Goal: Task Accomplishment & Management: Manage account settings

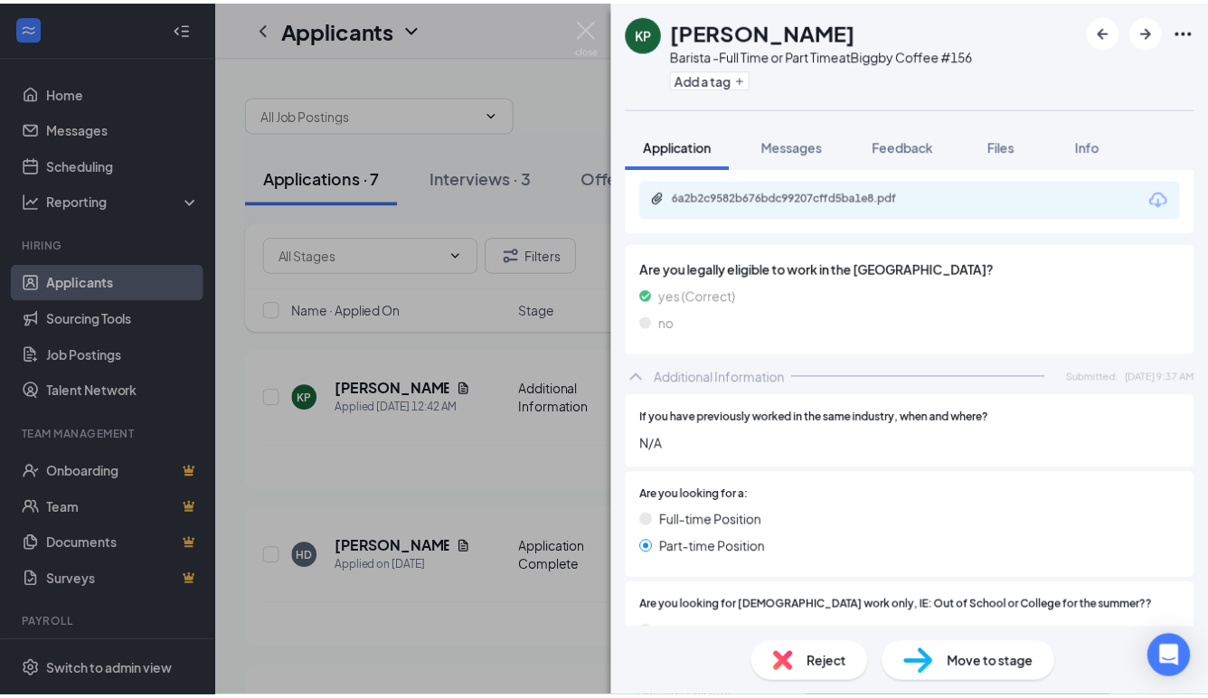
scroll to position [542, 0]
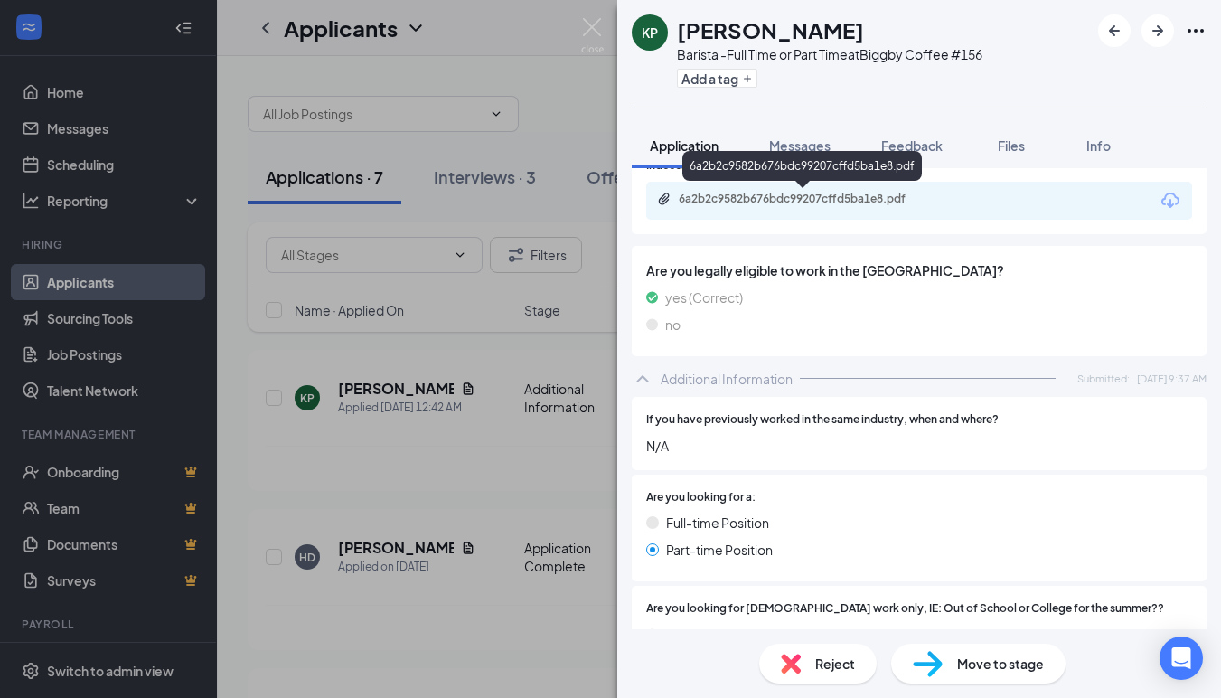
click at [803, 196] on div "6a2b2c9582b676bdc99207cffd5ba1e8.pdf" at bounding box center [805, 199] width 253 height 14
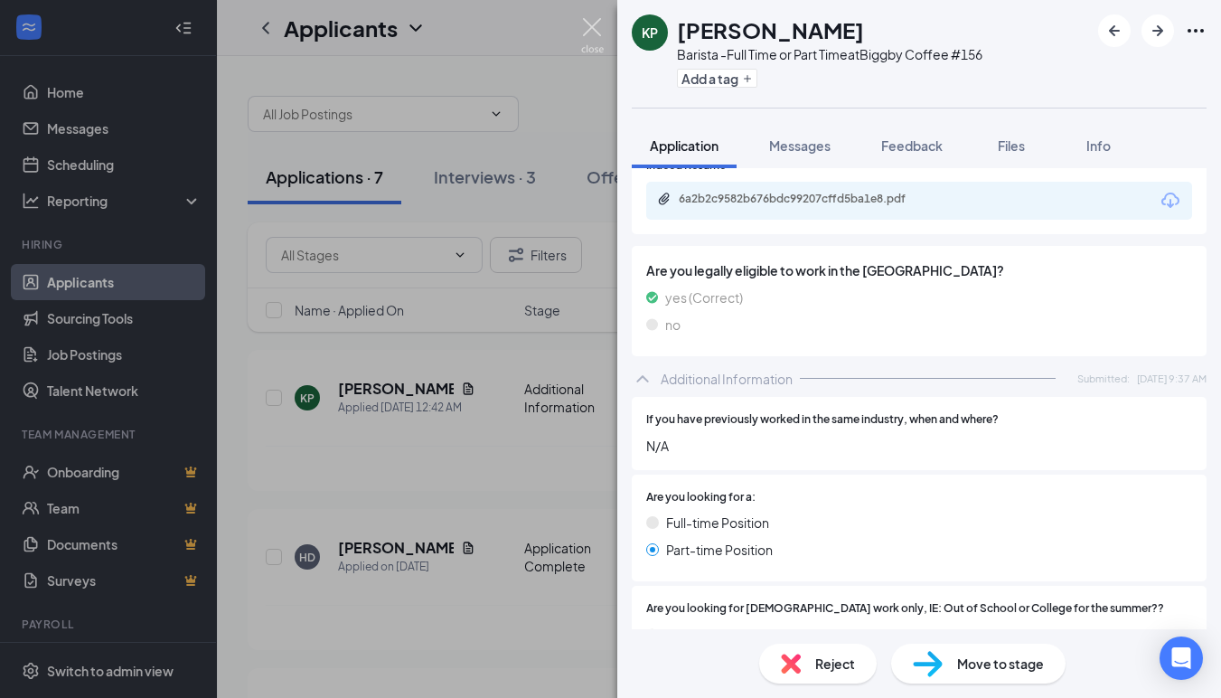
click at [598, 25] on img at bounding box center [592, 35] width 23 height 35
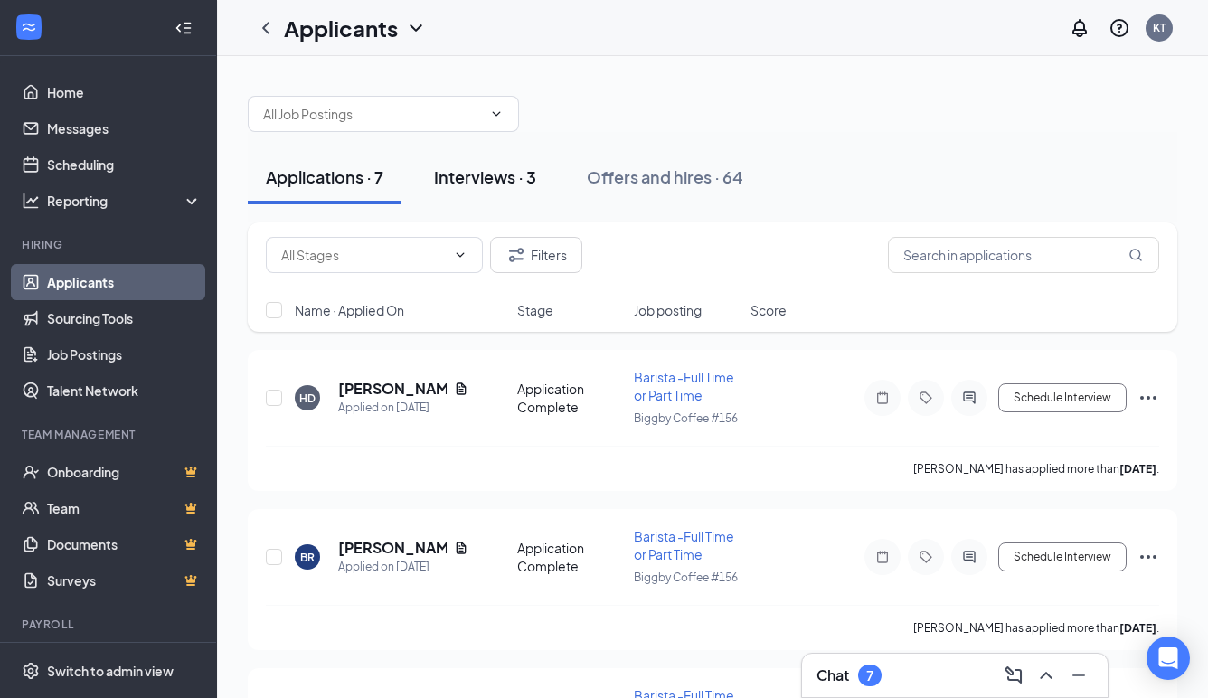
click at [487, 178] on div "Interviews · 3" at bounding box center [485, 176] width 102 height 23
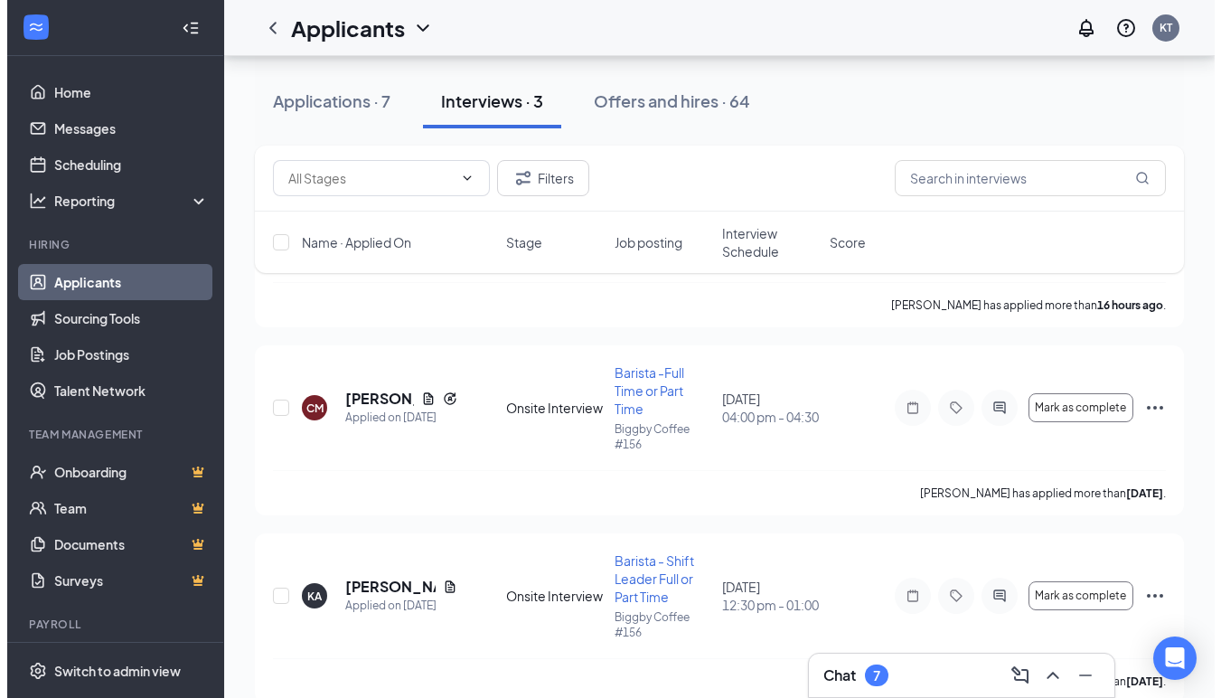
scroll to position [238, 0]
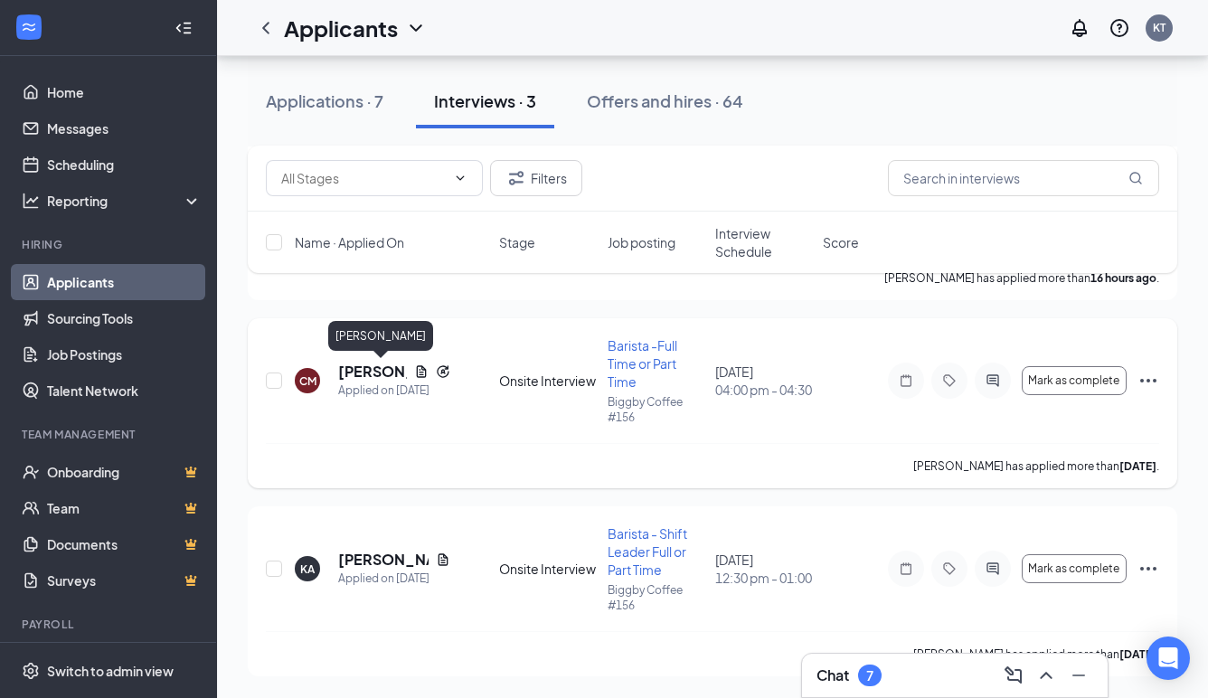
click at [349, 374] on h5 "[PERSON_NAME]" at bounding box center [372, 372] width 69 height 20
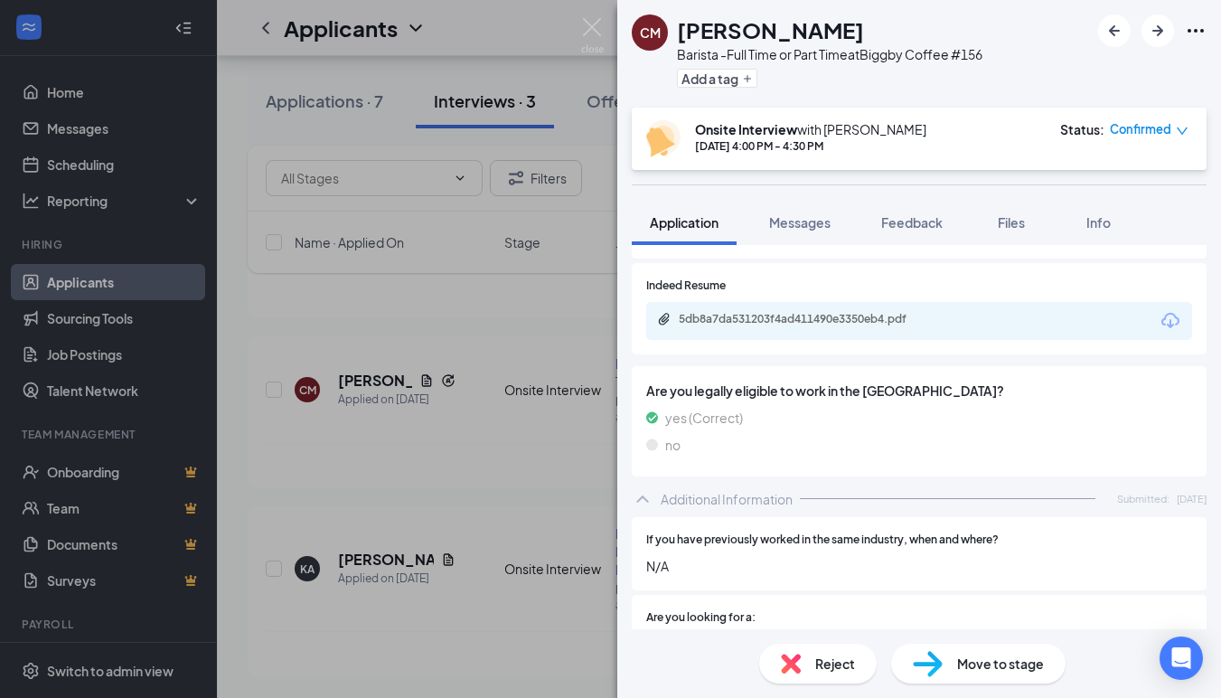
scroll to position [452, 0]
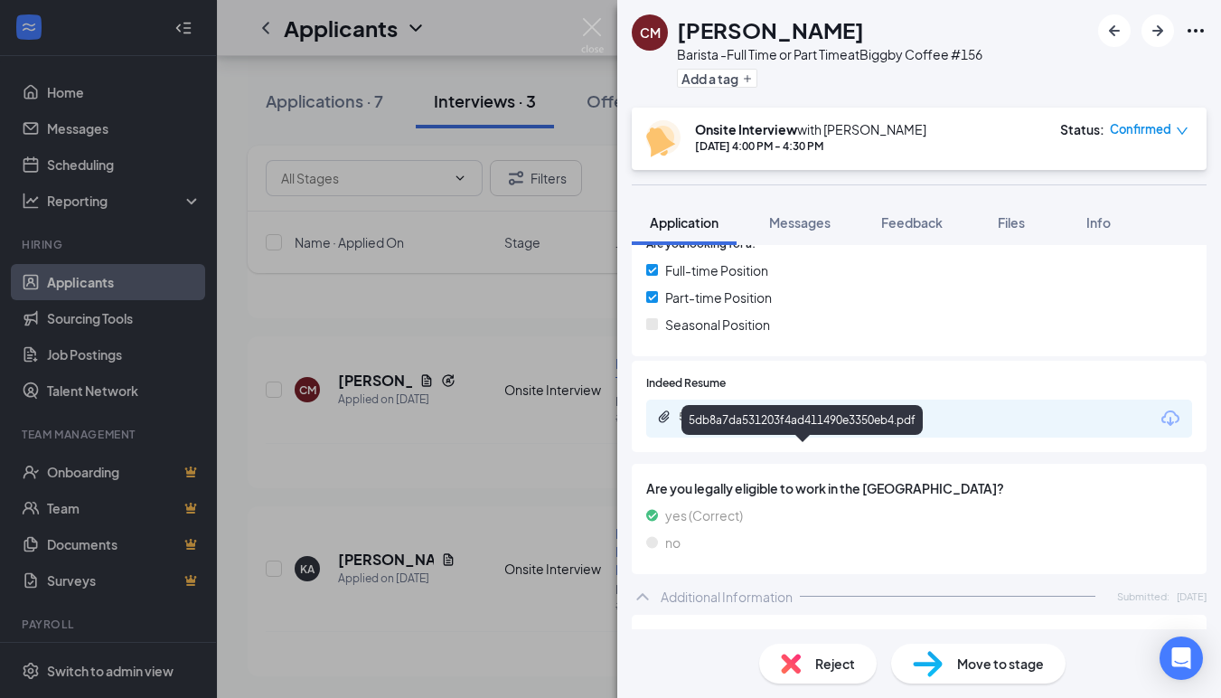
click at [755, 415] on div "5db8a7da531203f4ad411490e3350eb4.pdf" at bounding box center [805, 417] width 253 height 14
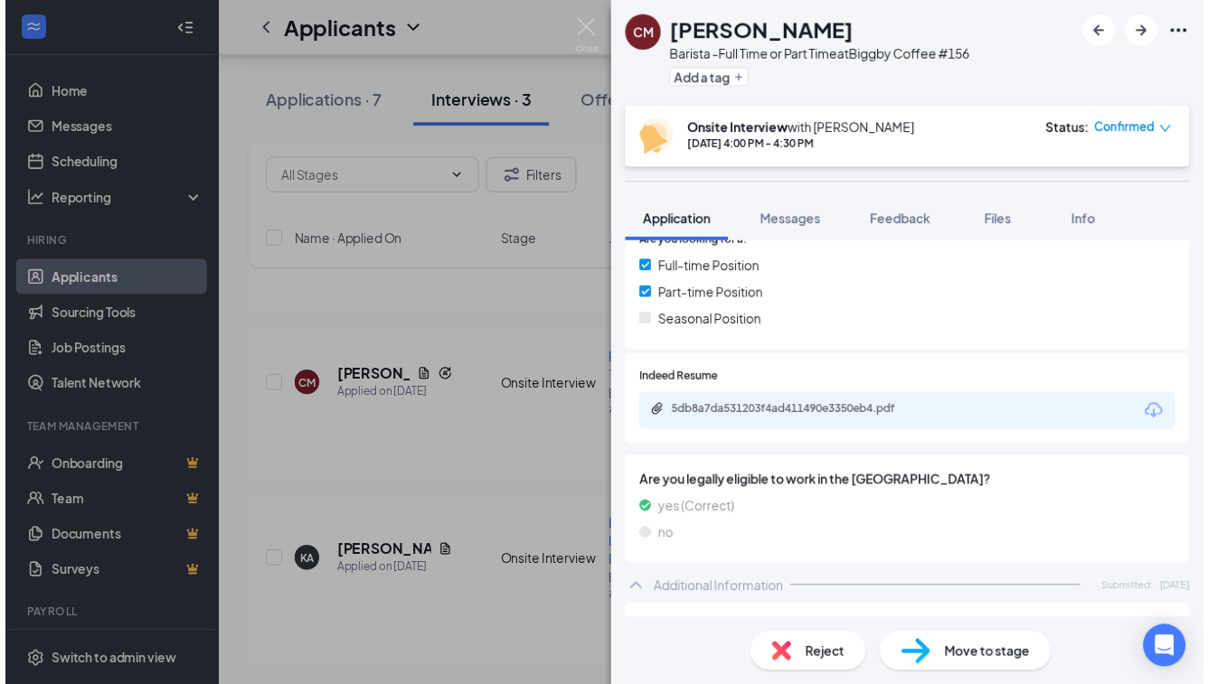
scroll to position [0, 0]
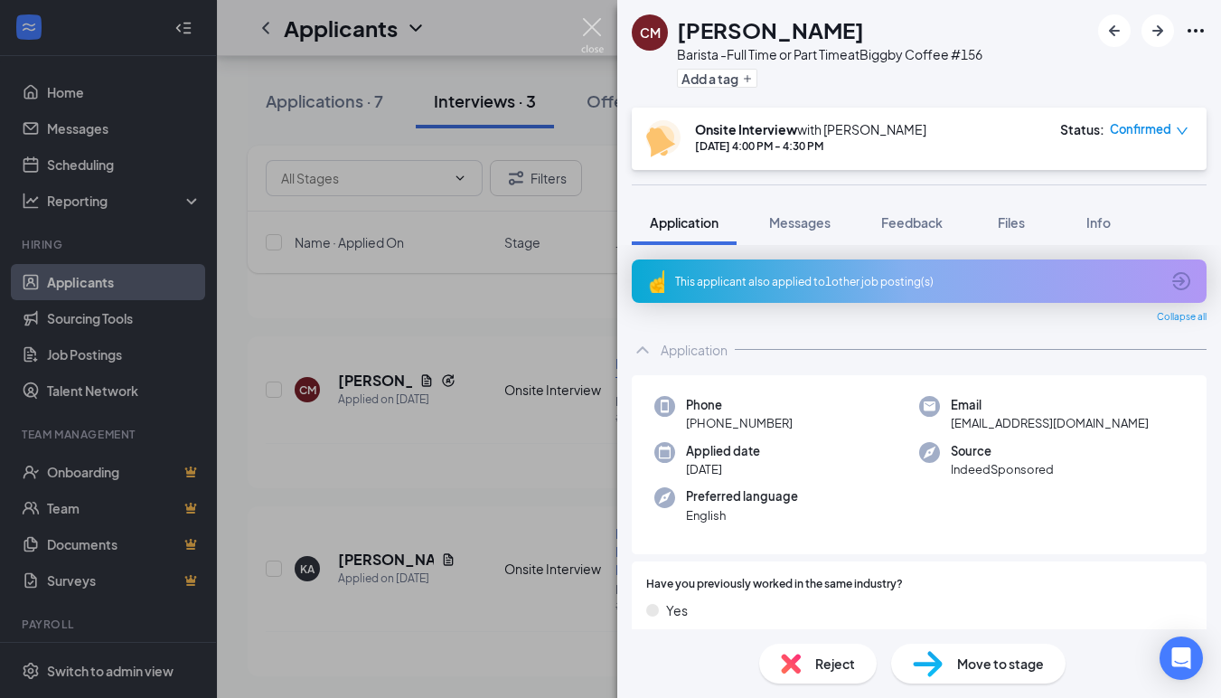
click at [596, 22] on img at bounding box center [592, 35] width 23 height 35
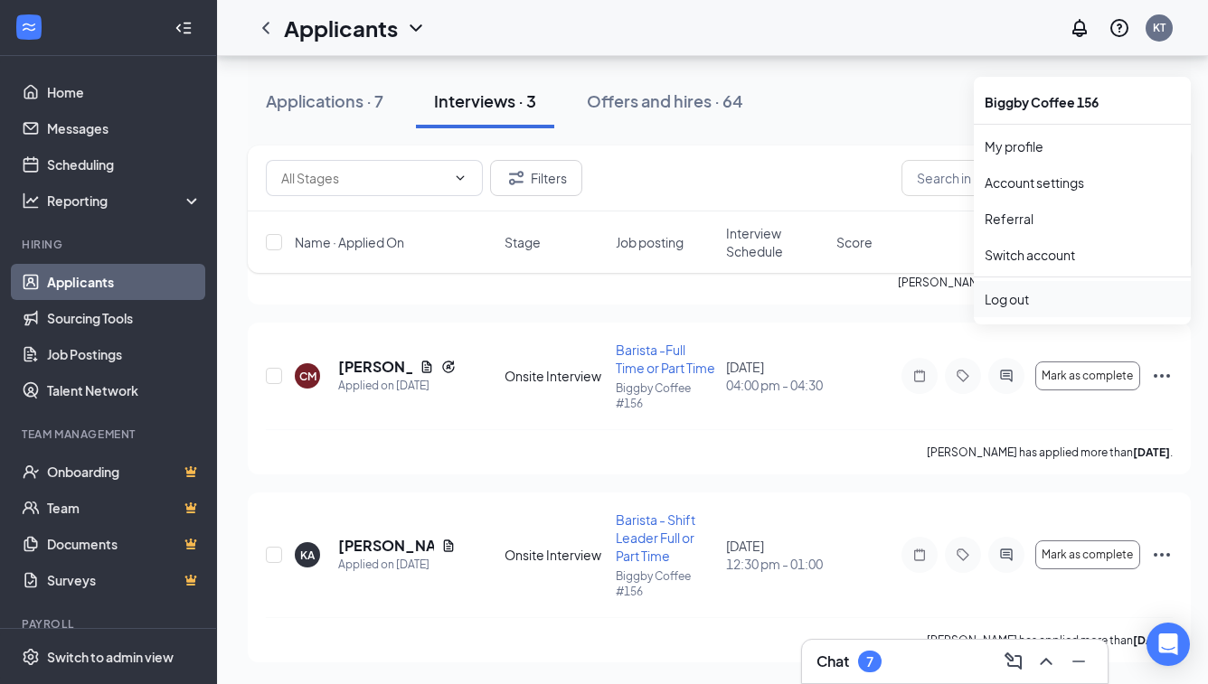
click at [1022, 290] on div "Log out" at bounding box center [1081, 299] width 195 height 18
